Goal: Find specific page/section: Find specific page/section

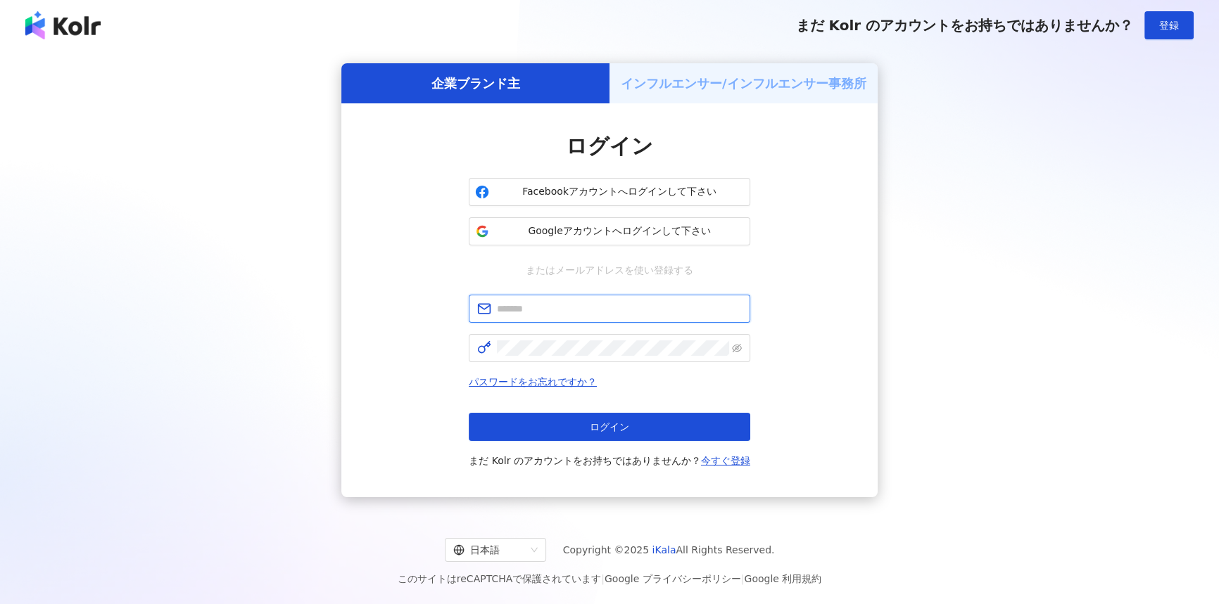
click at [577, 312] on input "text" at bounding box center [619, 308] width 245 height 15
type input "**********"
click at [495, 350] on span at bounding box center [609, 348] width 281 height 28
click button "ログイン" at bounding box center [609, 427] width 281 height 28
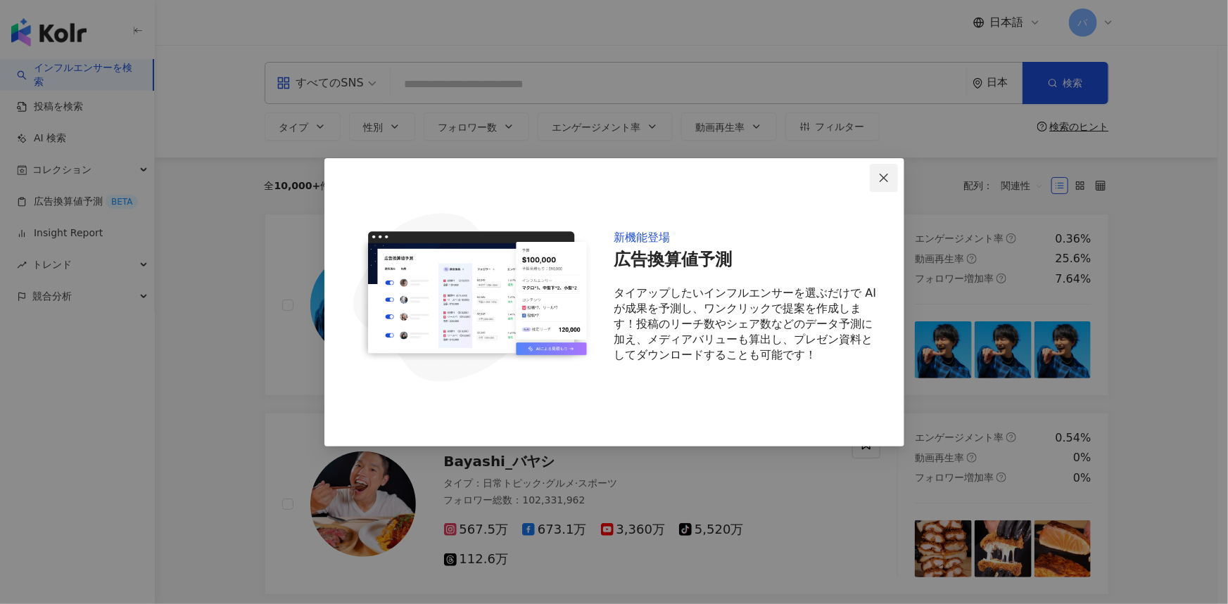
click at [890, 173] on span "Close" at bounding box center [884, 177] width 28 height 11
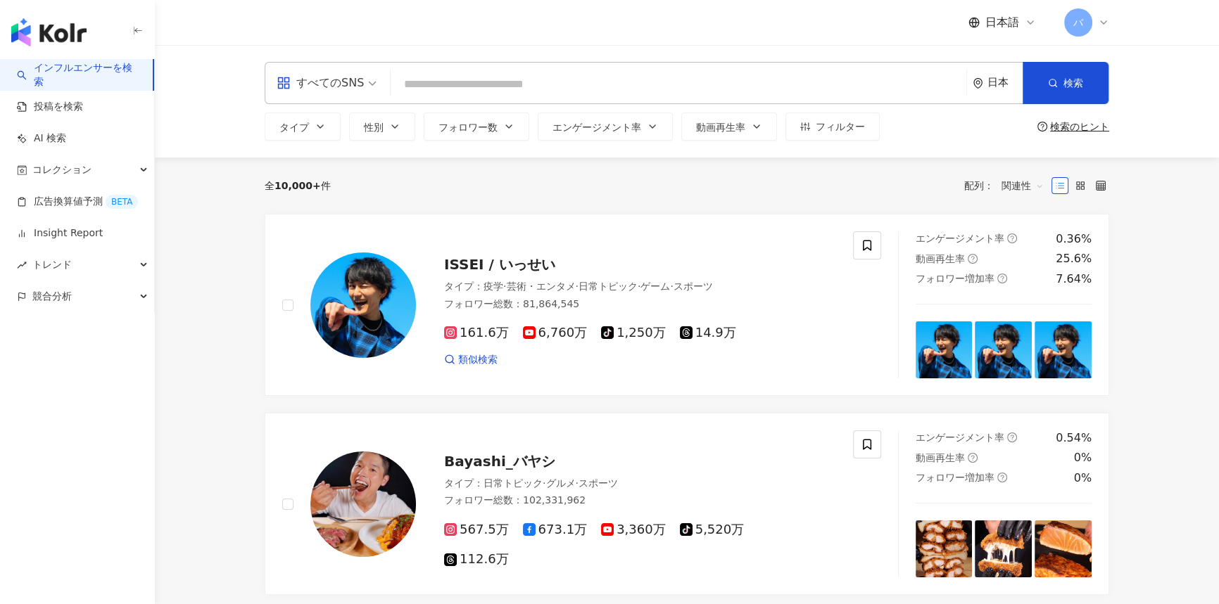
click at [343, 85] on div "すべてのSNS" at bounding box center [320, 83] width 87 height 23
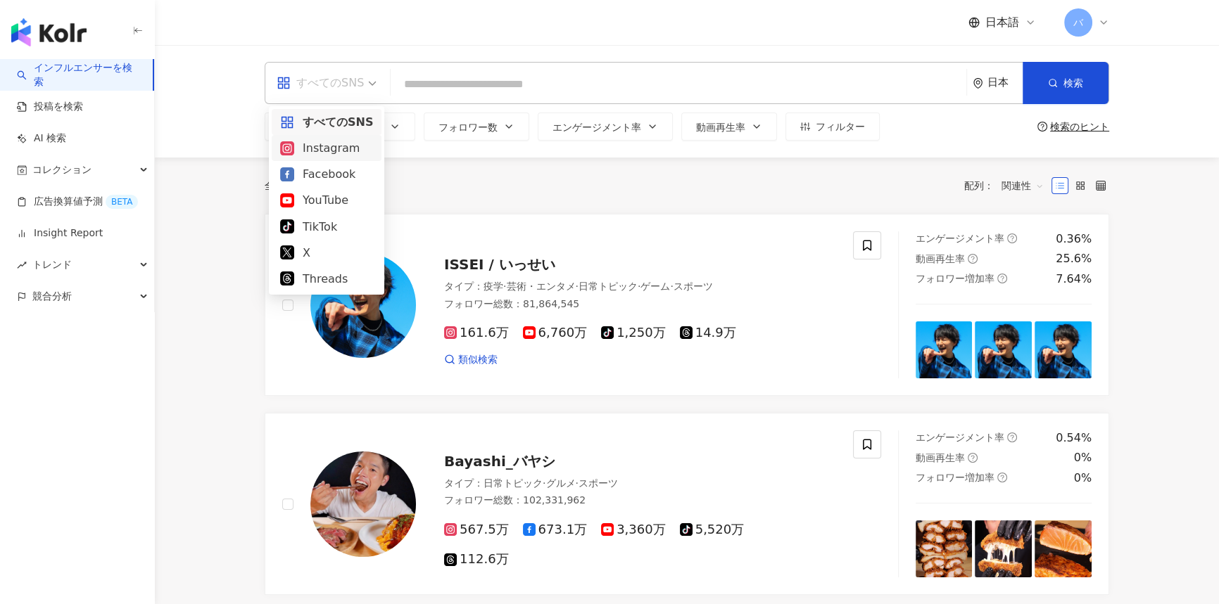
click at [331, 148] on div "Instagram" at bounding box center [326, 148] width 93 height 18
